Goal: Transaction & Acquisition: Obtain resource

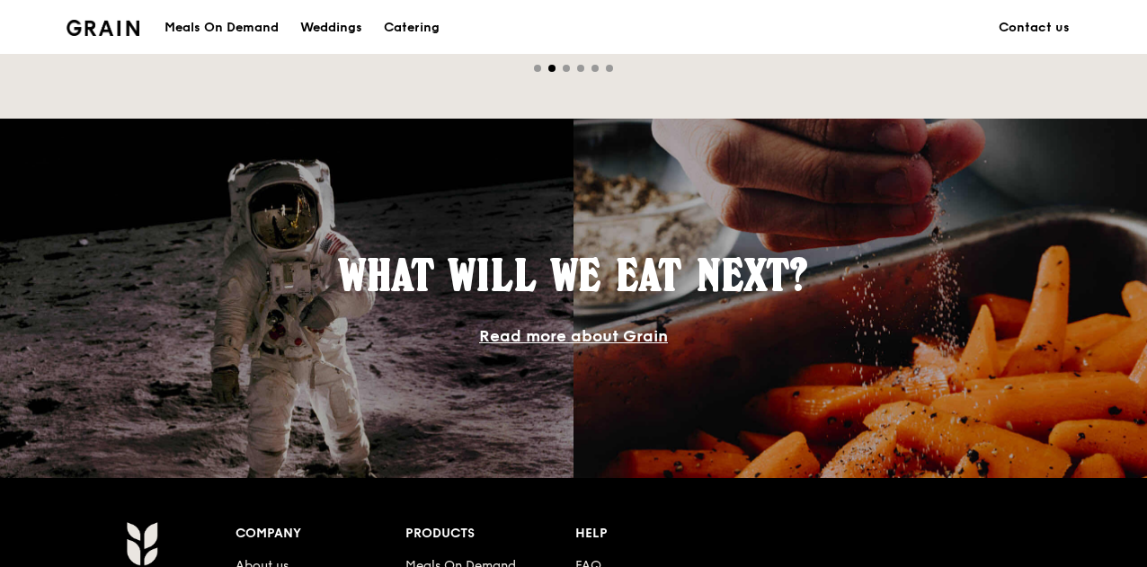
scroll to position [1528, 0]
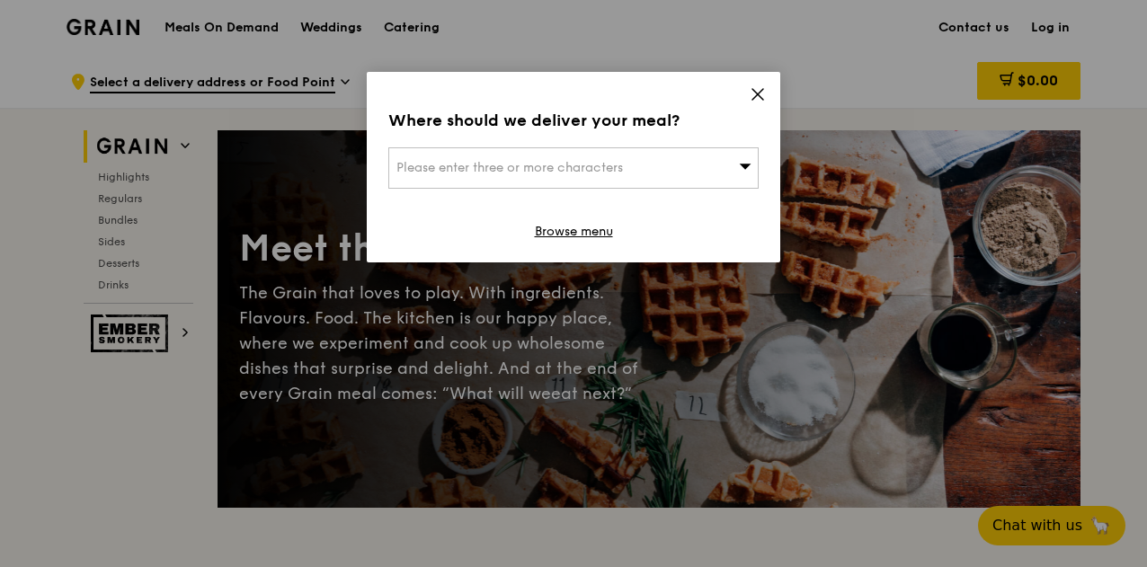
click at [751, 97] on icon at bounding box center [758, 94] width 16 height 16
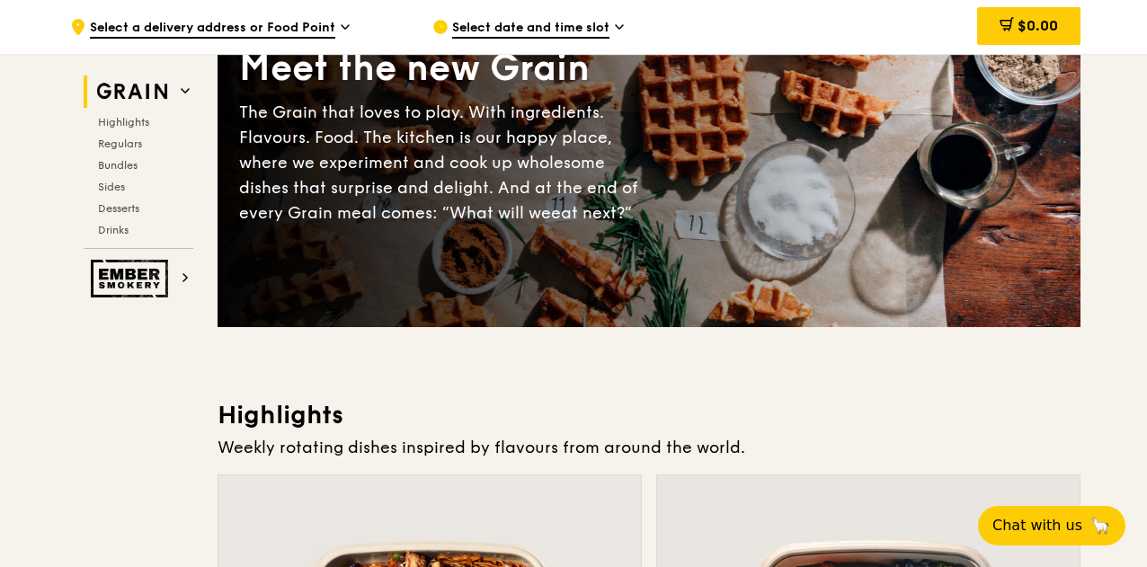
scroll to position [539, 0]
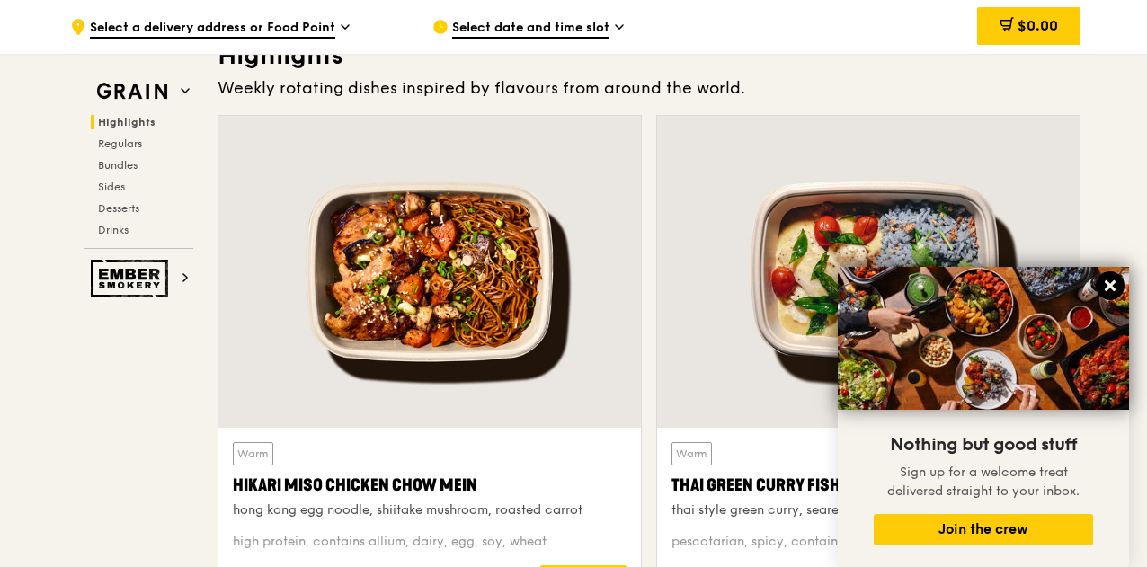
click at [1112, 278] on button at bounding box center [1110, 285] width 29 height 29
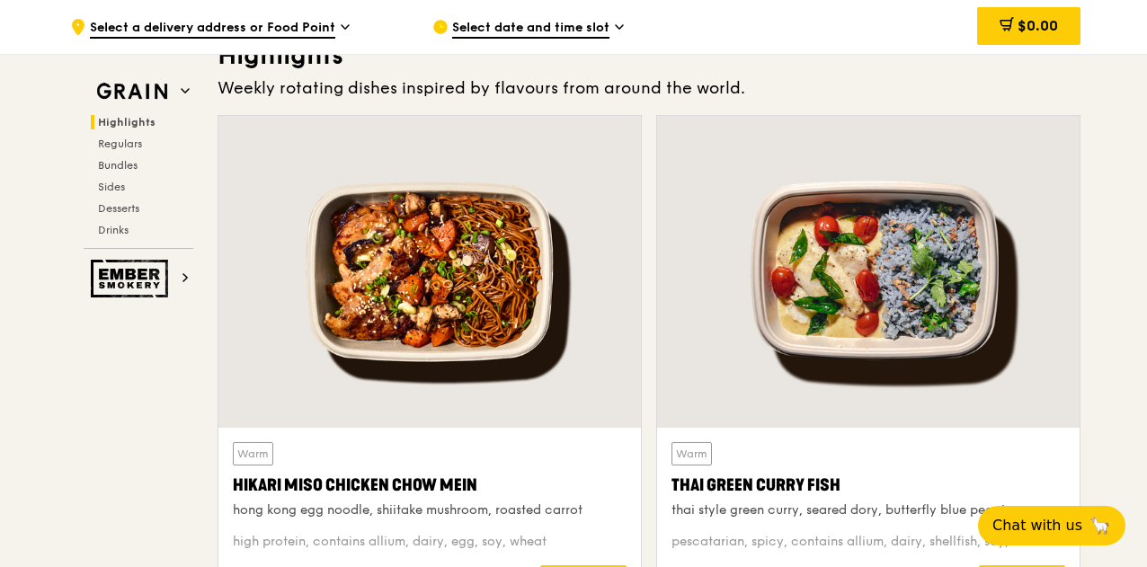
scroll to position [809, 0]
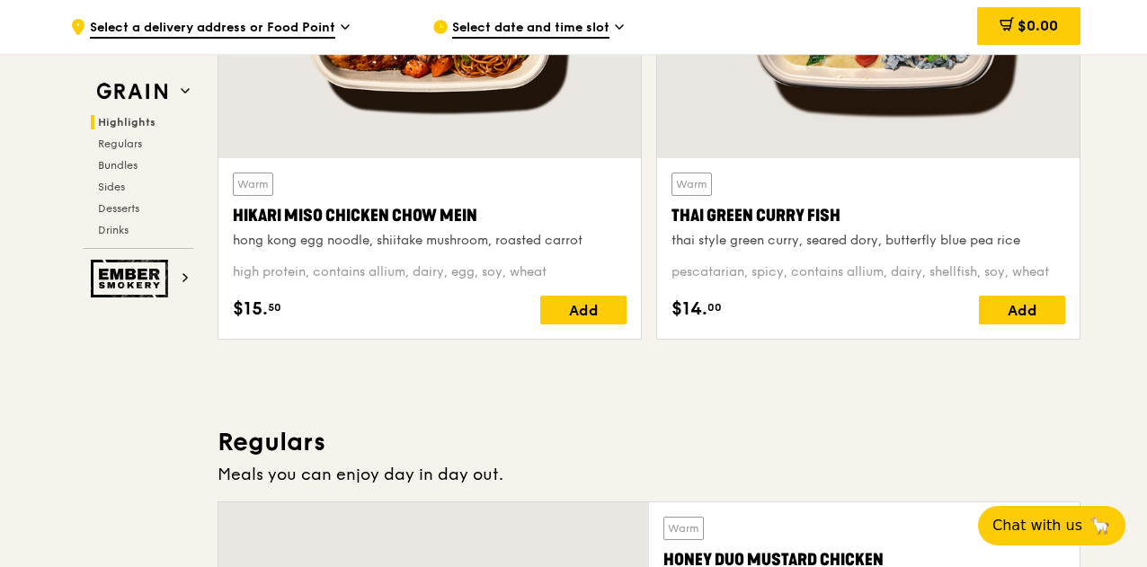
drag, startPoint x: 806, startPoint y: 516, endPoint x: 732, endPoint y: 531, distance: 75.3
drag, startPoint x: 732, startPoint y: 531, endPoint x: 664, endPoint y: 486, distance: 81.8
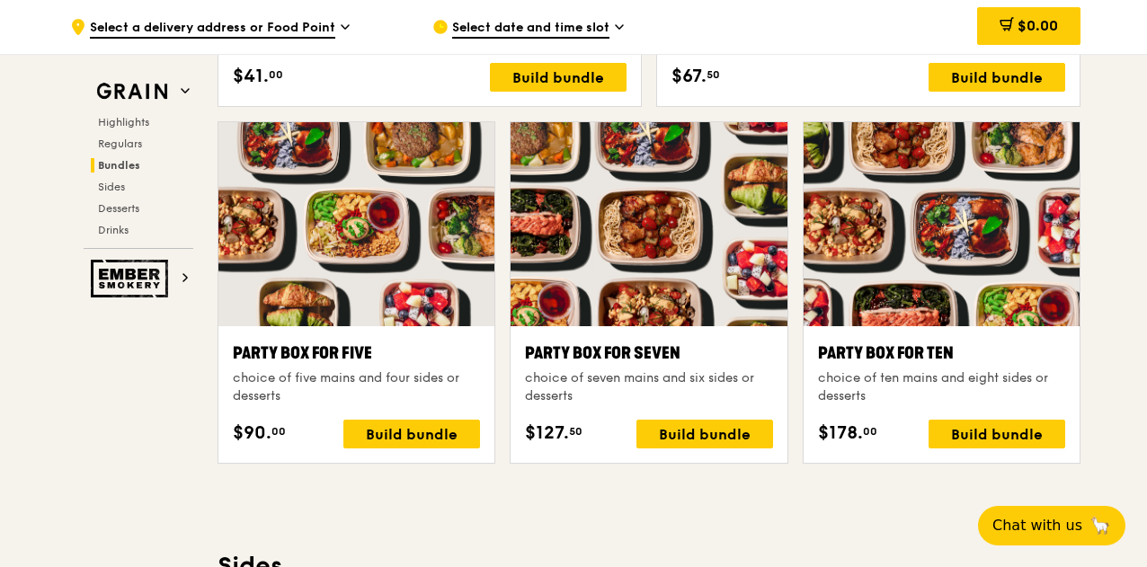
scroll to position [3595, 0]
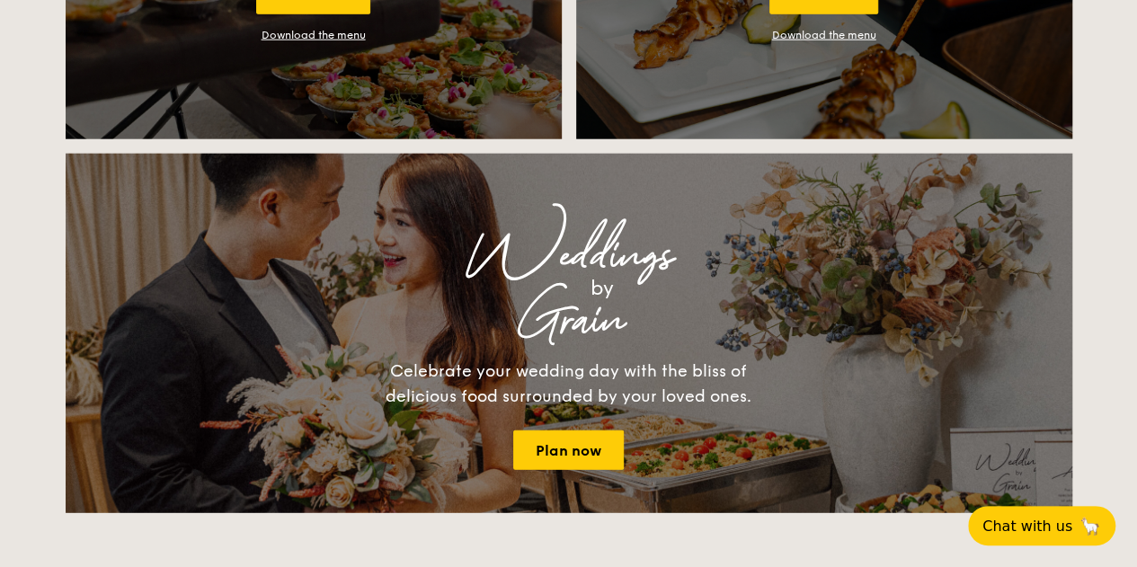
scroll to position [2067, 0]
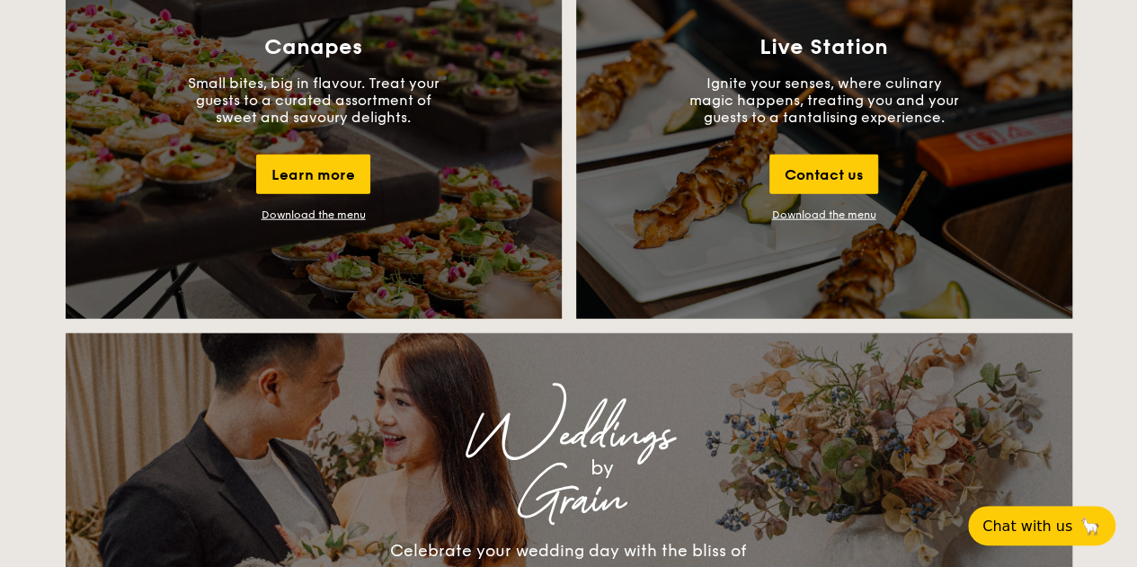
click at [782, 215] on link "Download the menu" at bounding box center [824, 215] width 104 height 13
